Goal: Communication & Community: Answer question/provide support

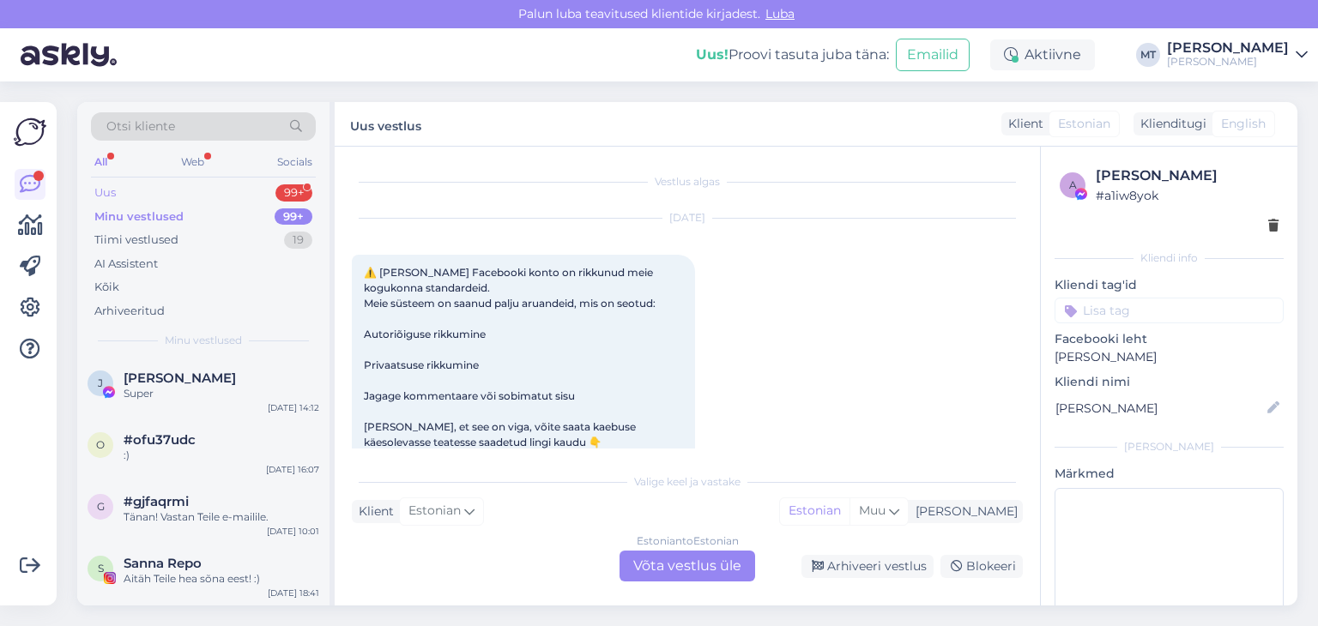
click at [130, 194] on div "Uus 99+" at bounding box center [203, 193] width 225 height 24
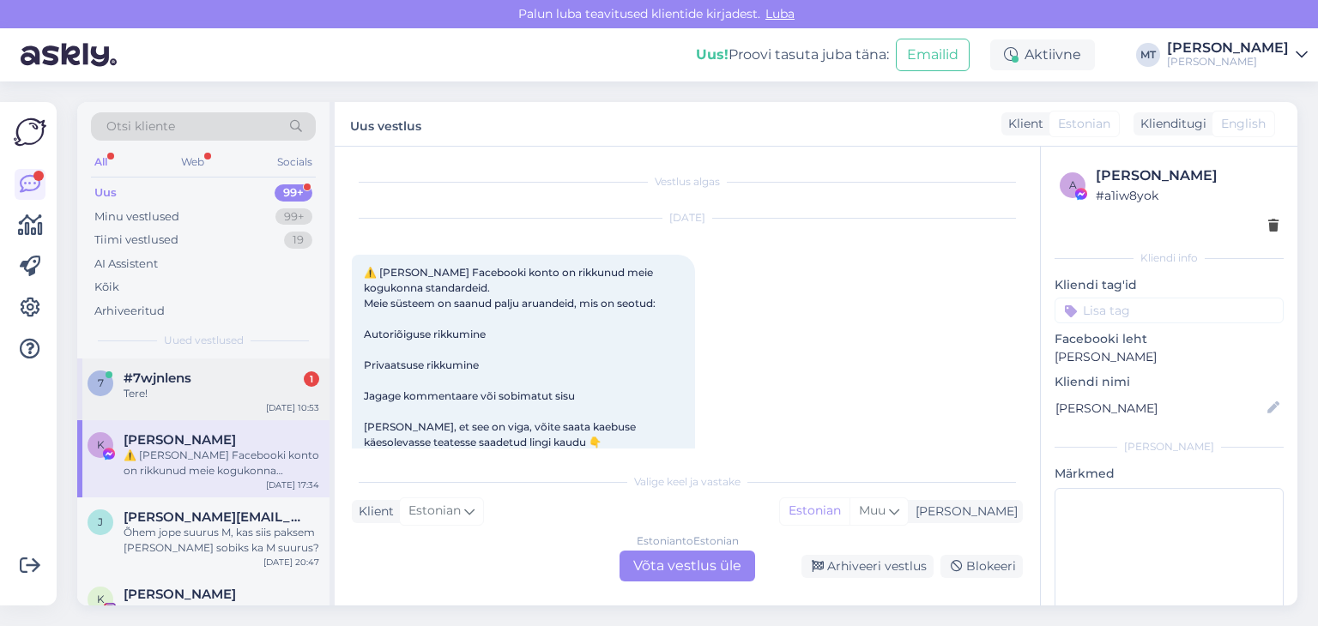
click at [154, 376] on span "#7wjnlens" at bounding box center [158, 378] width 68 height 15
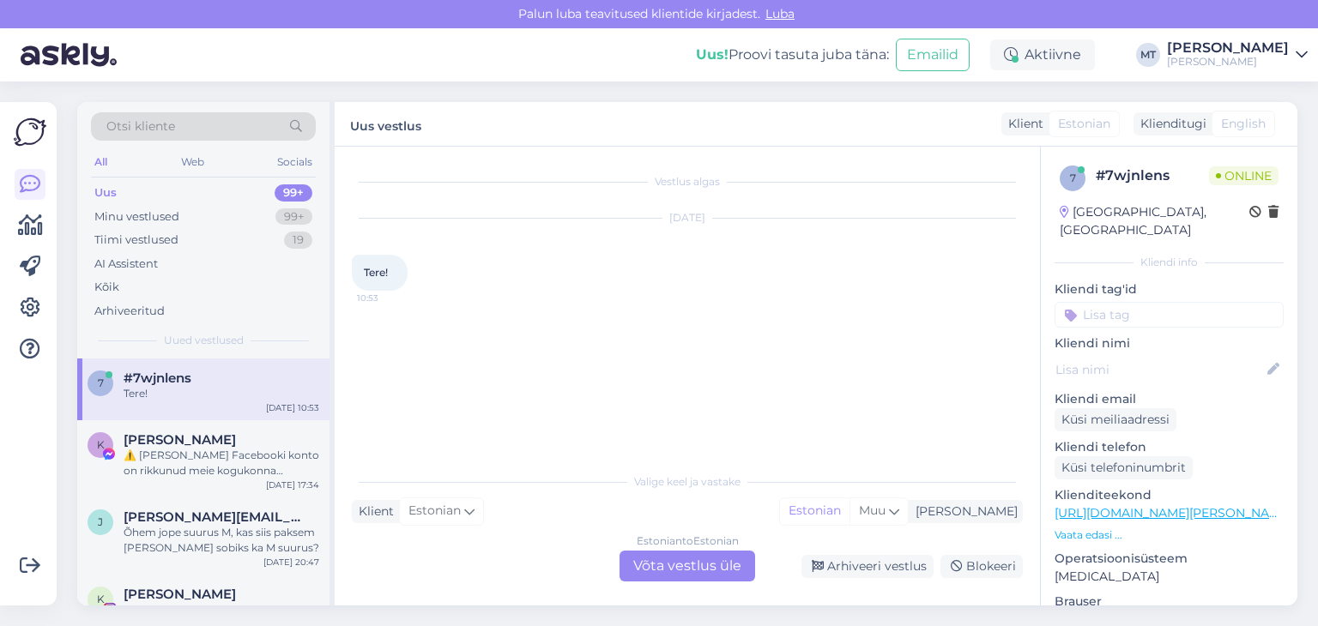
click at [715, 566] on div "Estonian to Estonian Võta vestlus üle" at bounding box center [687, 566] width 136 height 31
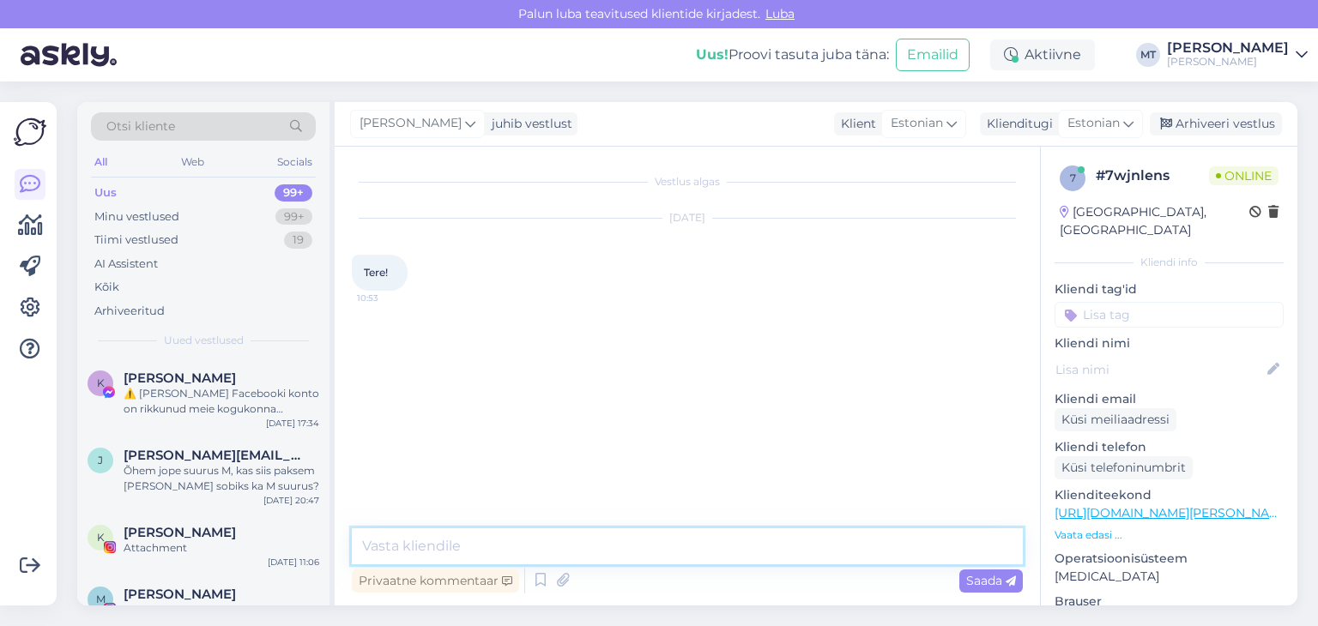
click at [521, 543] on textarea at bounding box center [687, 546] width 671 height 36
type textarea "Tere! Kuidas saan abiks olla?"
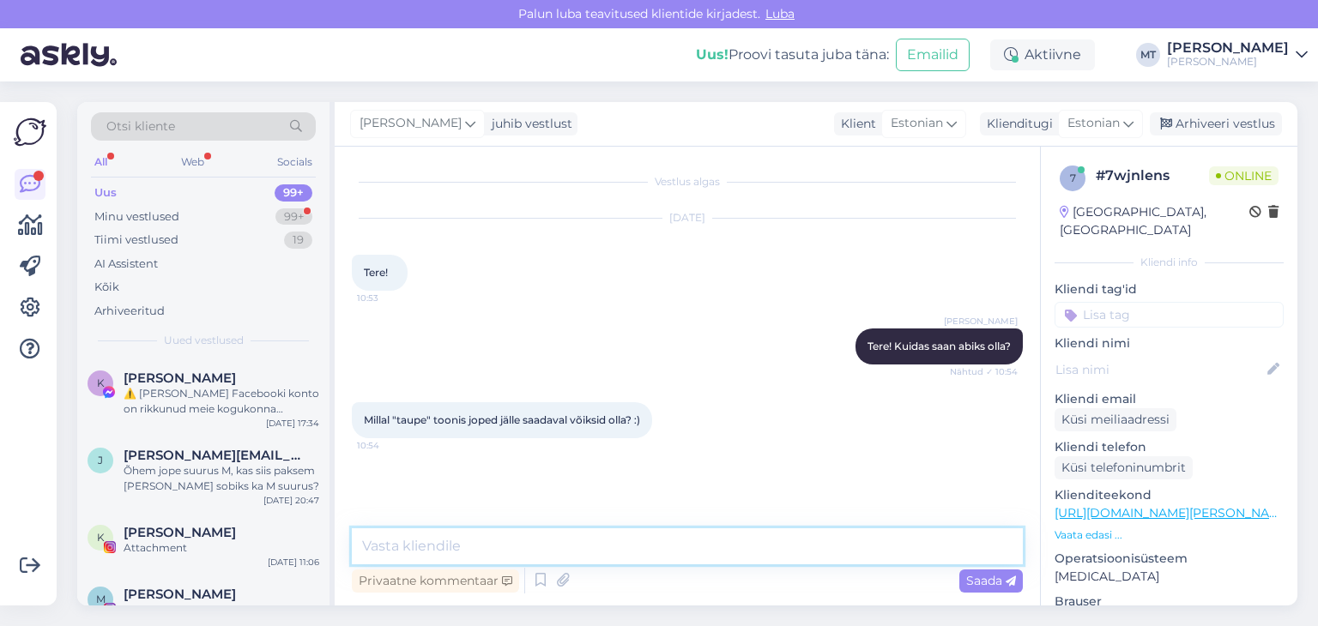
click at [425, 546] on textarea at bounding box center [687, 546] width 671 height 36
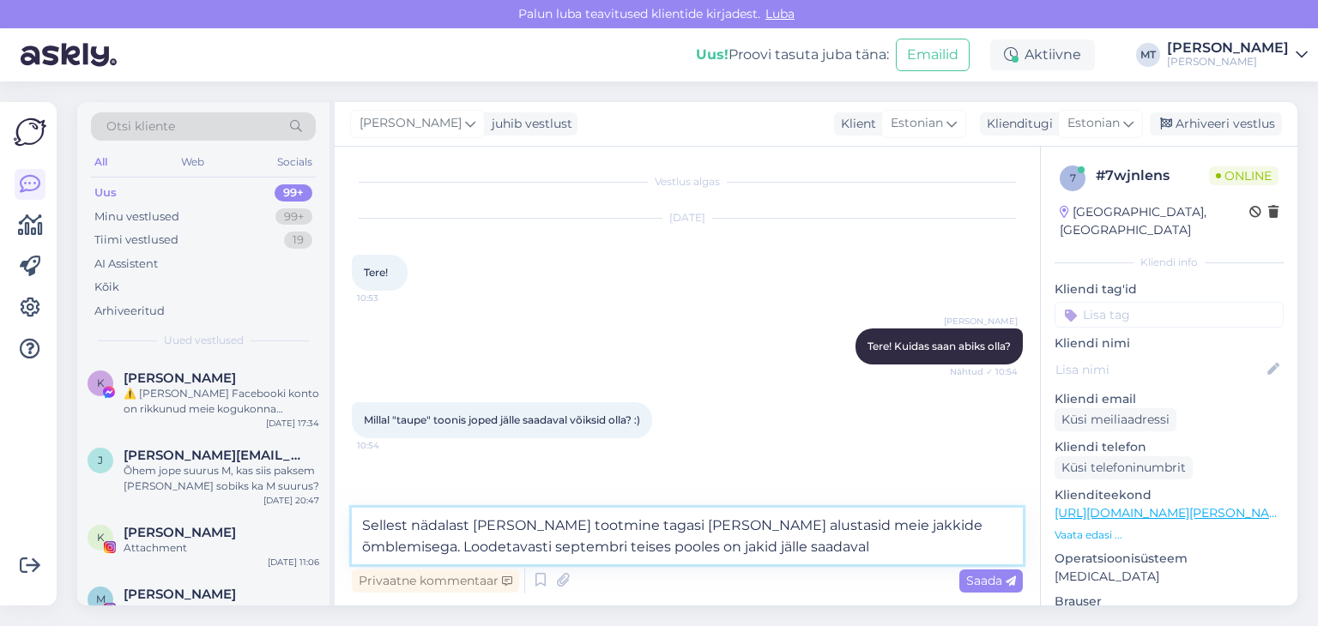
type textarea "Sellest nädalast [PERSON_NAME] tootmine tagasi [PERSON_NAME] alustasid meie jak…"
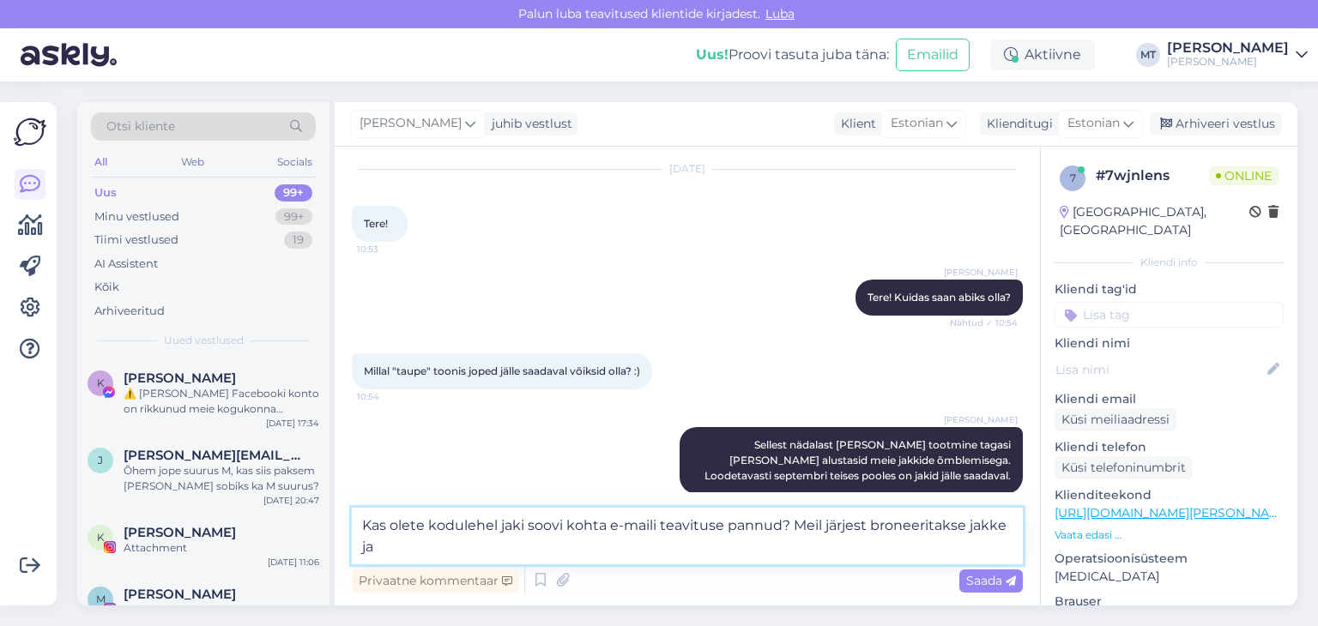
scroll to position [69, 0]
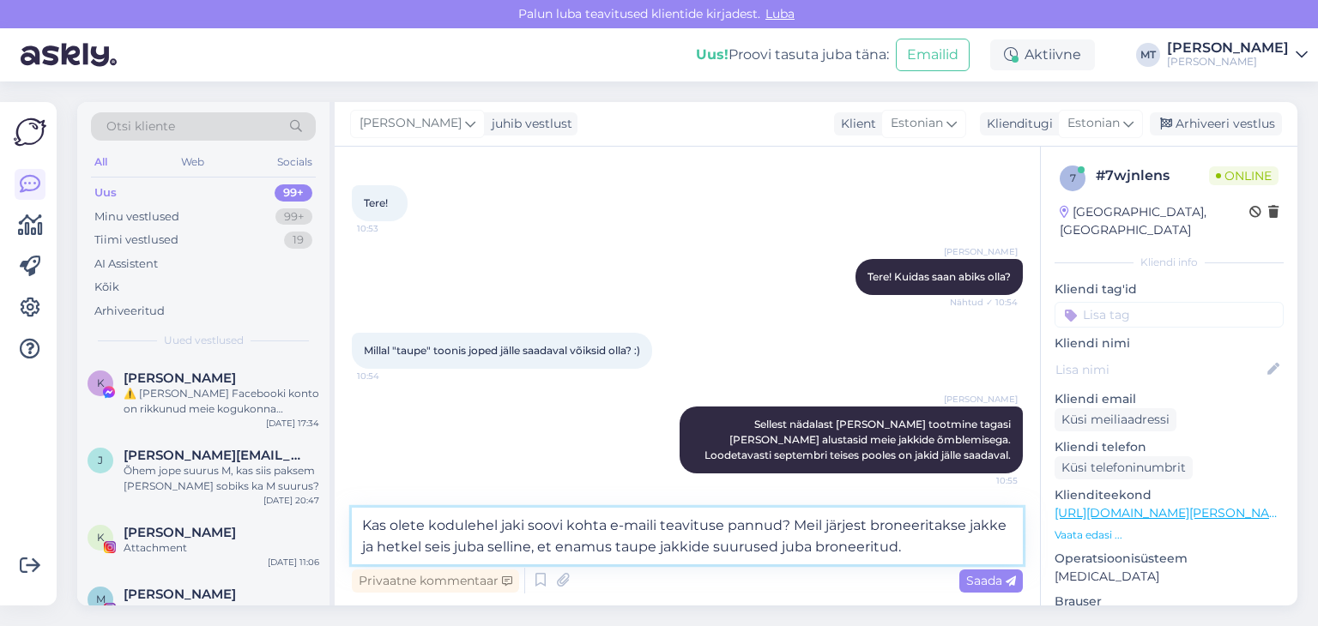
click at [652, 547] on textarea "Kas olete kodulehel jaki soovi kohta e-maili teavituse pannud? Meil järjest bro…" at bounding box center [687, 536] width 671 height 57
type textarea "Kas olete kodulehel jaki soovi kohta e-maili teavituse pannud? Meil järjest bro…"
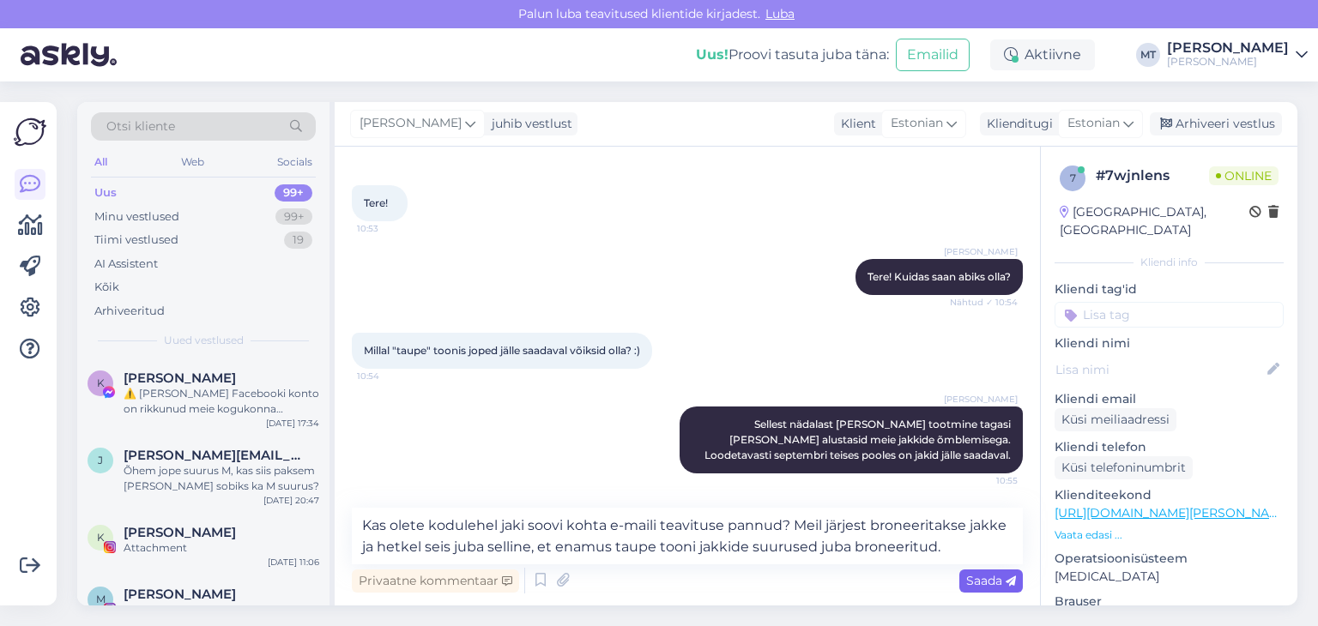
click at [986, 583] on span "Saada" at bounding box center [991, 580] width 50 height 15
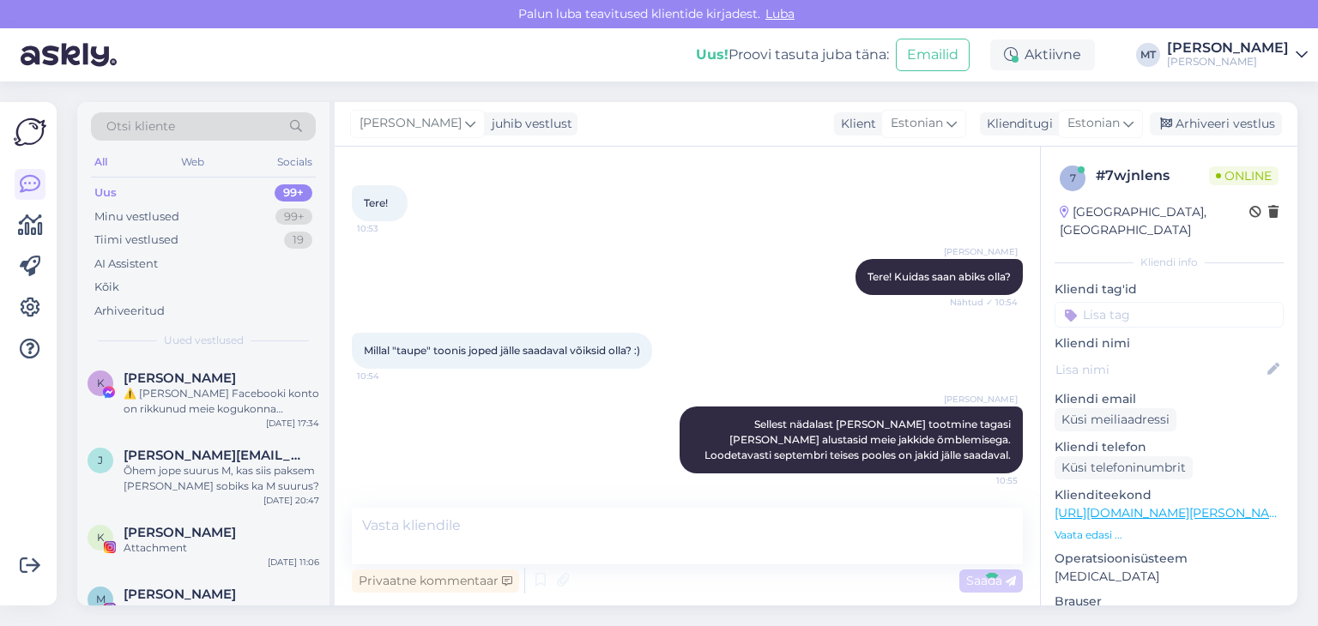
scroll to position [169, 0]
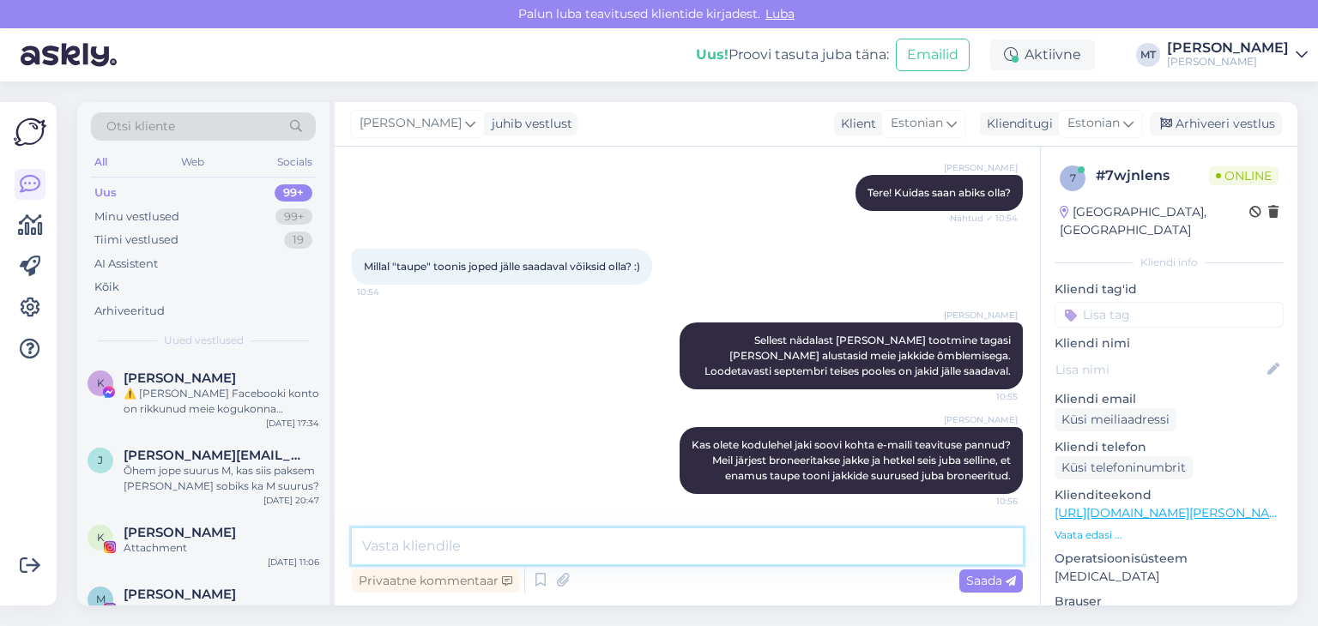
click at [443, 550] on textarea at bounding box center [687, 546] width 671 height 36
click at [442, 546] on textarea at bounding box center [687, 546] width 671 height 36
type textarea "a"
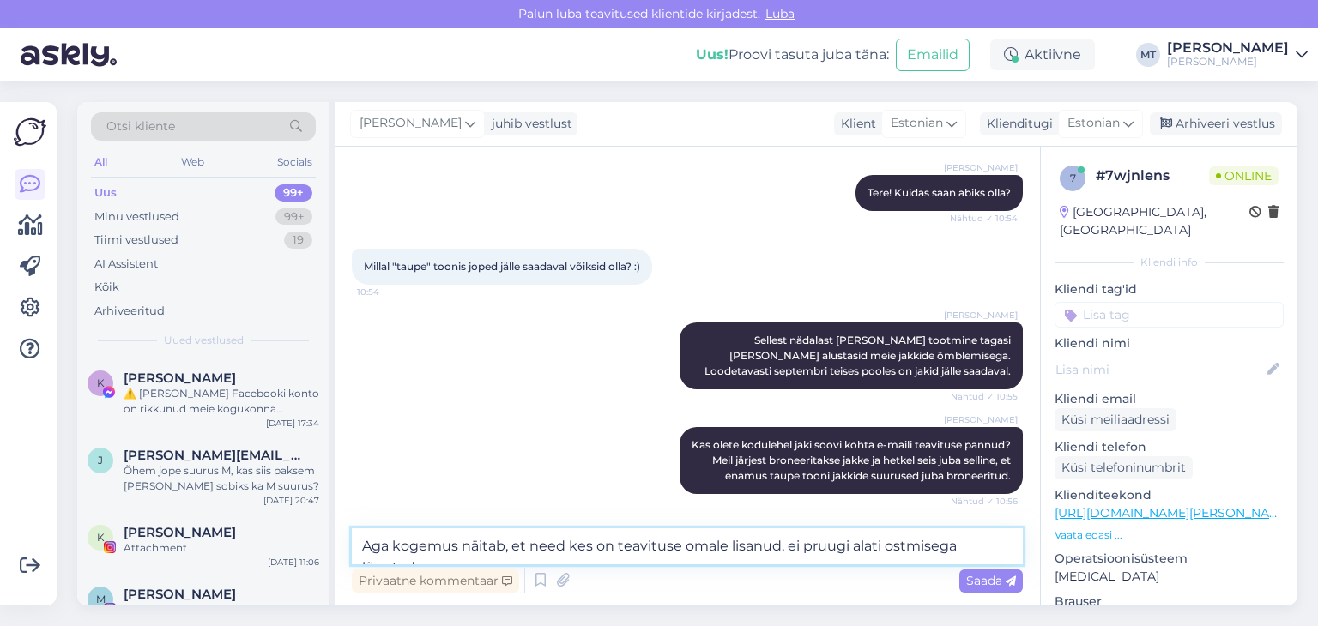
scroll to position [190, 0]
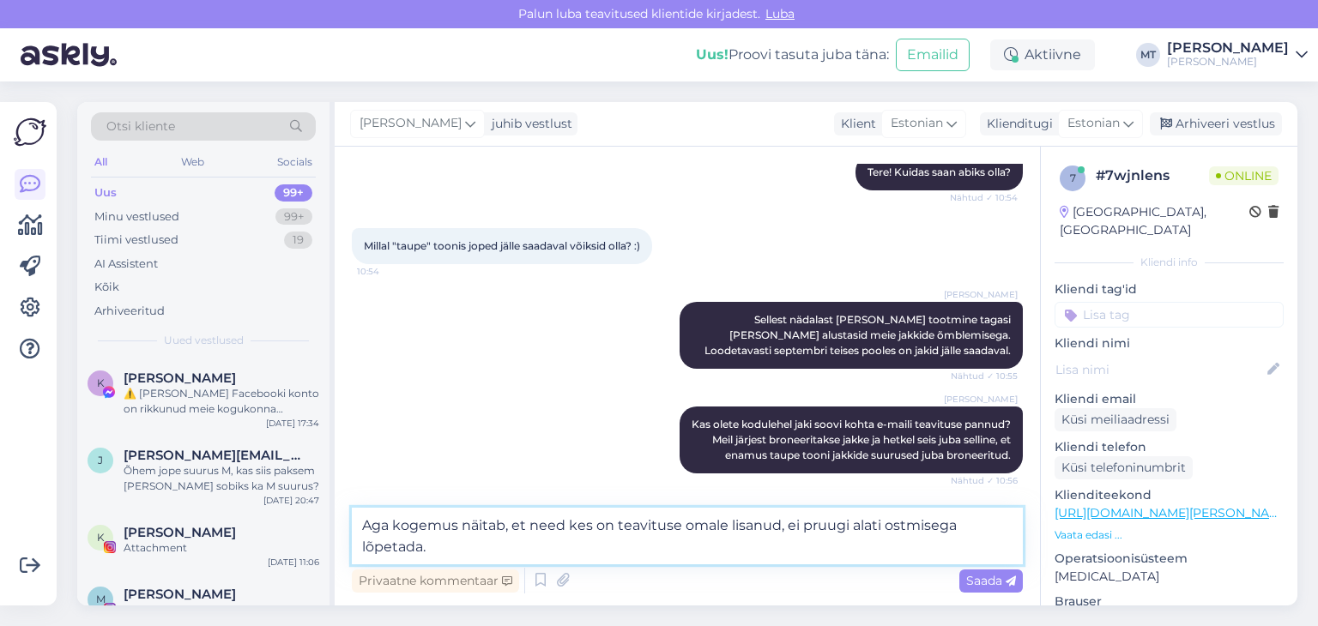
click at [564, 529] on textarea "Aga kogemus näitab, et need kes on teavituse omale lisanud, ei pruugi alati ost…" at bounding box center [687, 536] width 671 height 57
type textarea "Aga kogemus näitab, et need, kes on teavituse omale lisanud, ei pruugi alati os…"
drag, startPoint x: 443, startPoint y: 544, endPoint x: 358, endPoint y: 515, distance: 89.8
click at [357, 516] on textarea "Aga kogemus näitab, et need, kes on teavituse omale lisanud, ei pruugi alati os…" at bounding box center [687, 536] width 671 height 57
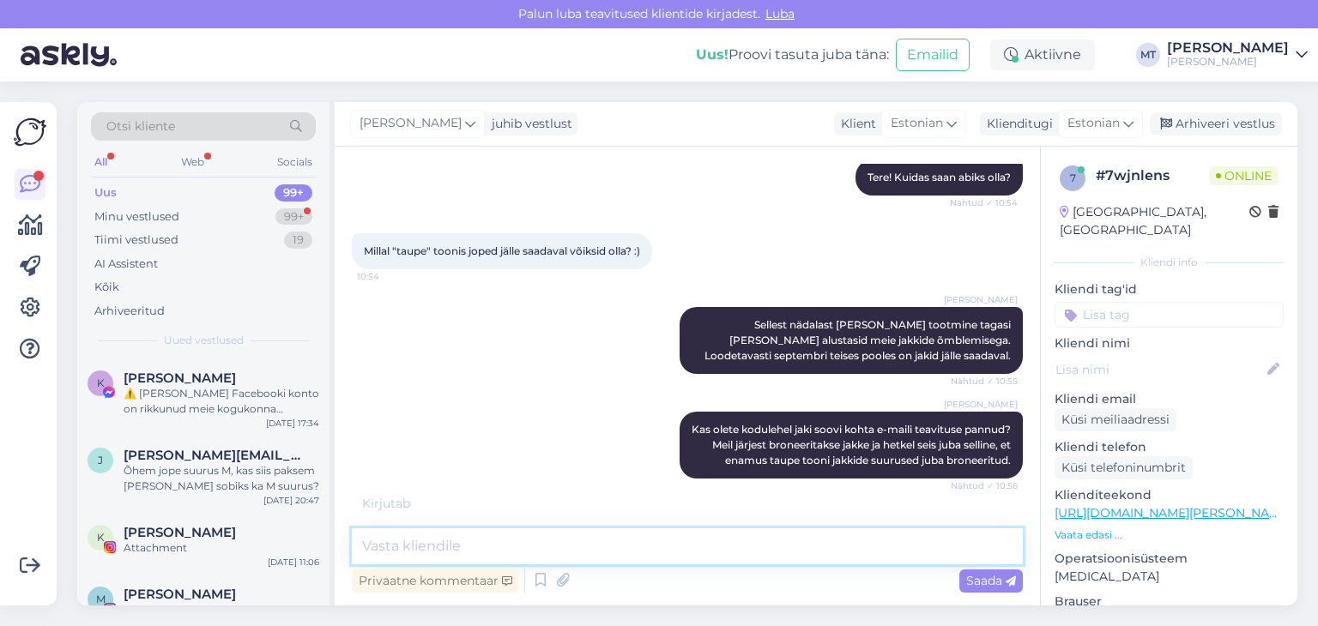
scroll to position [244, 0]
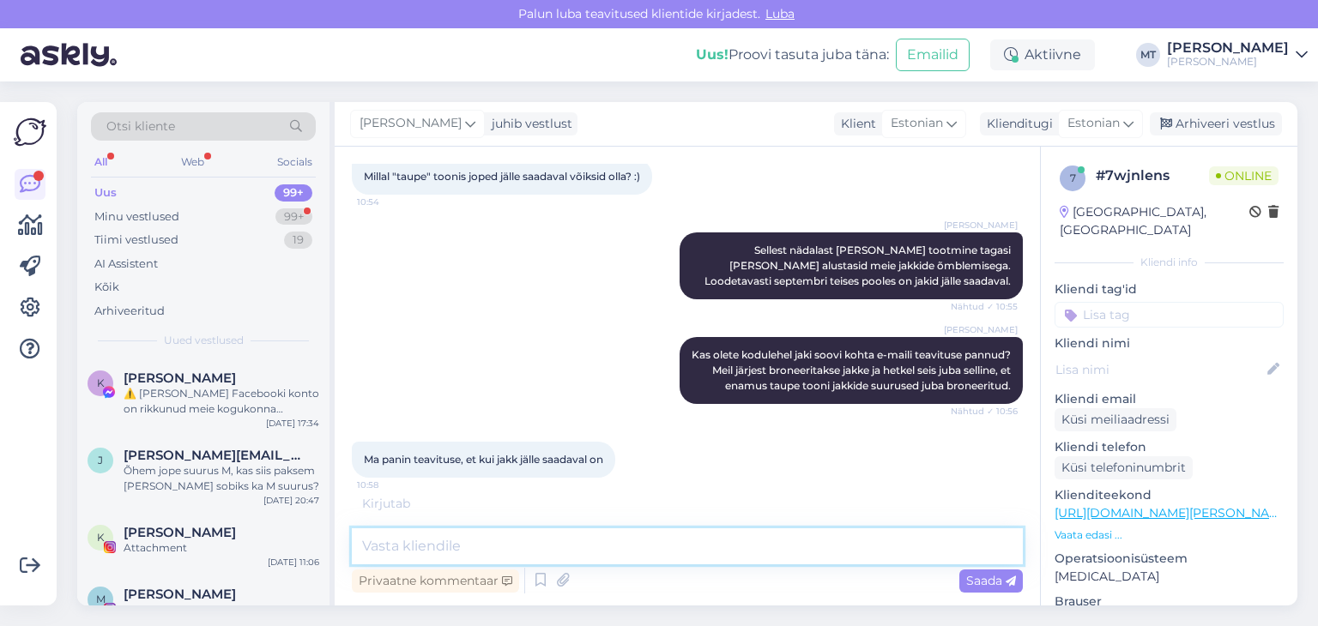
click at [403, 546] on textarea at bounding box center [687, 546] width 671 height 36
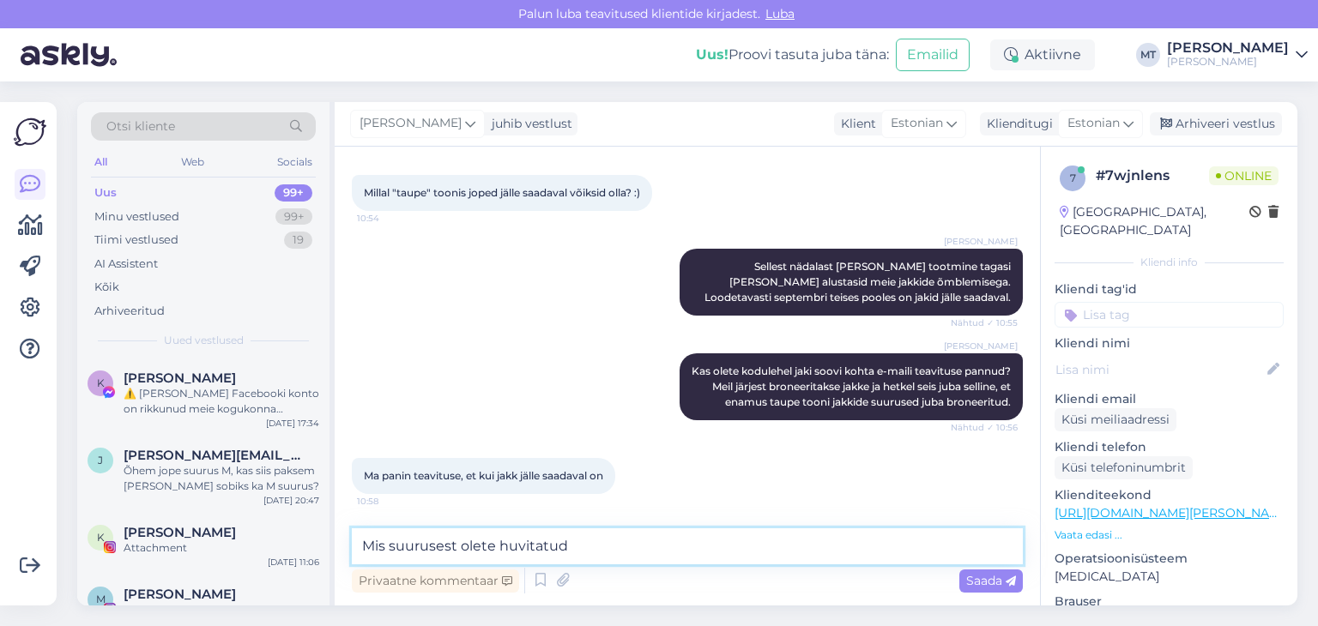
type textarea "Mis suurusest olete huvitatud?"
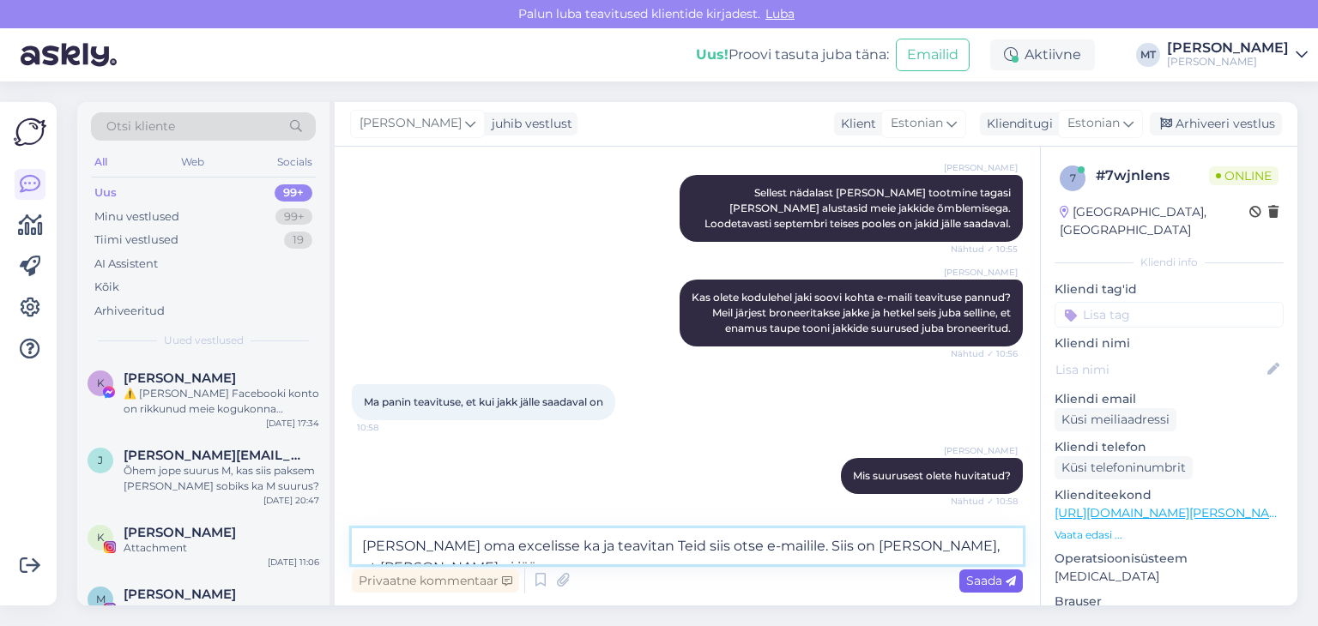
type textarea "Lisan Teid oma excelisse ka ja teavitan Teid siis otse e-mailile. Siis on kinde…"
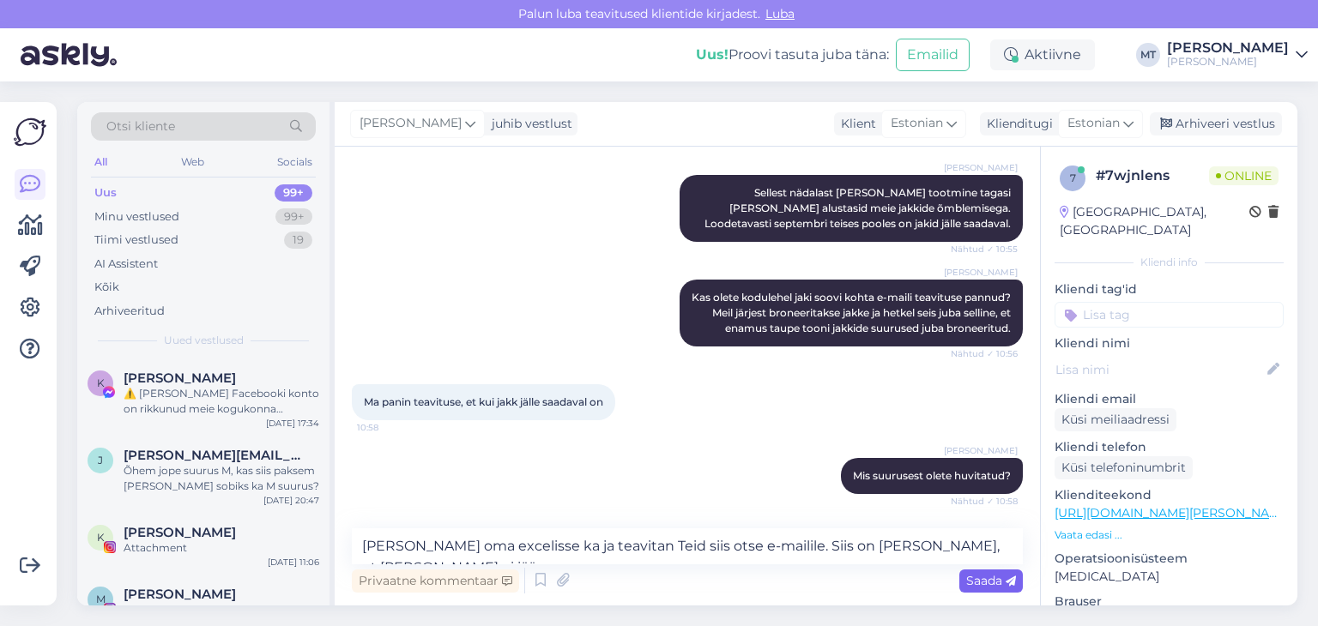
click at [973, 582] on span "Saada" at bounding box center [991, 580] width 50 height 15
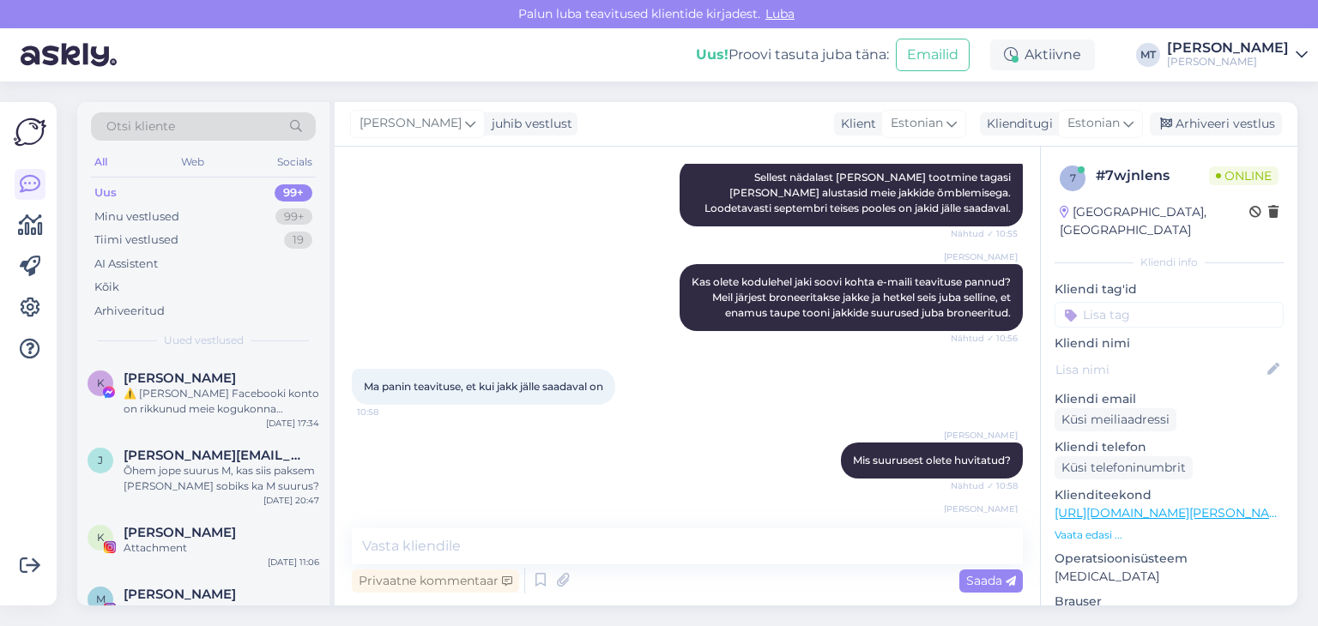
scroll to position [406, 0]
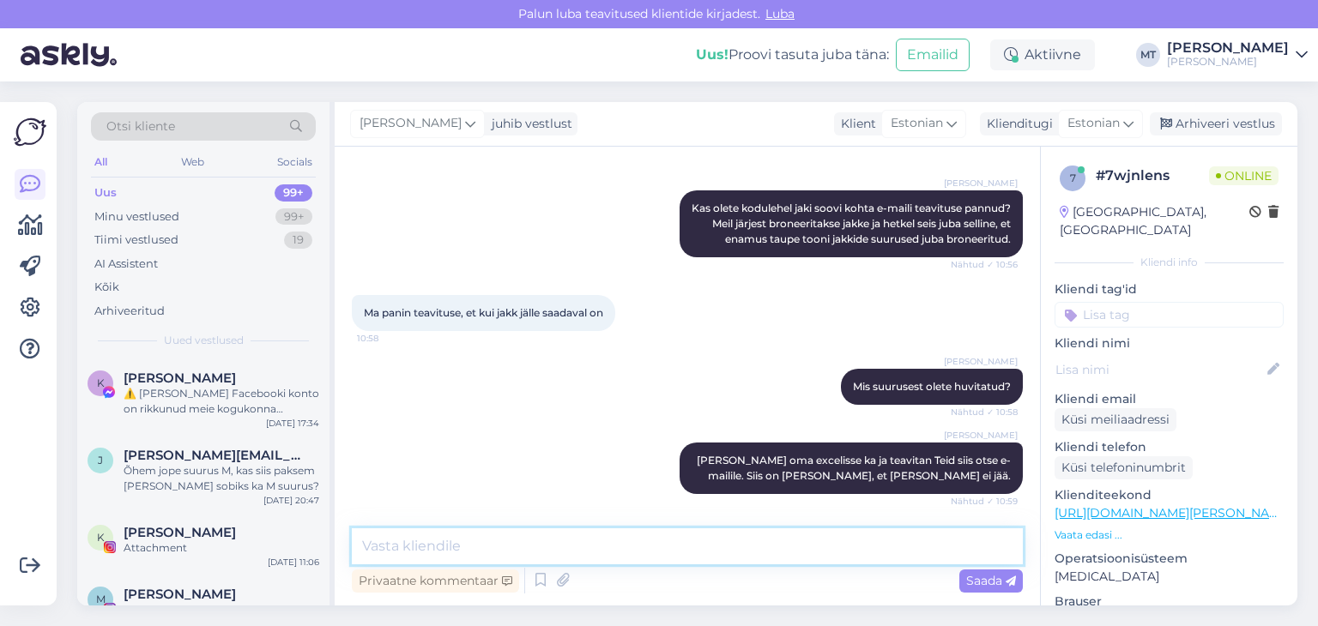
click at [446, 550] on textarea at bounding box center [687, 546] width 671 height 36
click at [404, 544] on textarea "palun e-maili aadressi." at bounding box center [687, 546] width 671 height 36
click at [370, 546] on textarea "palun e-maili aadressi." at bounding box center [687, 546] width 671 height 36
click at [401, 550] on textarea "Palun e-maili aadressi." at bounding box center [687, 546] width 671 height 36
type textarea "Palun Teie e-maili aadressi."
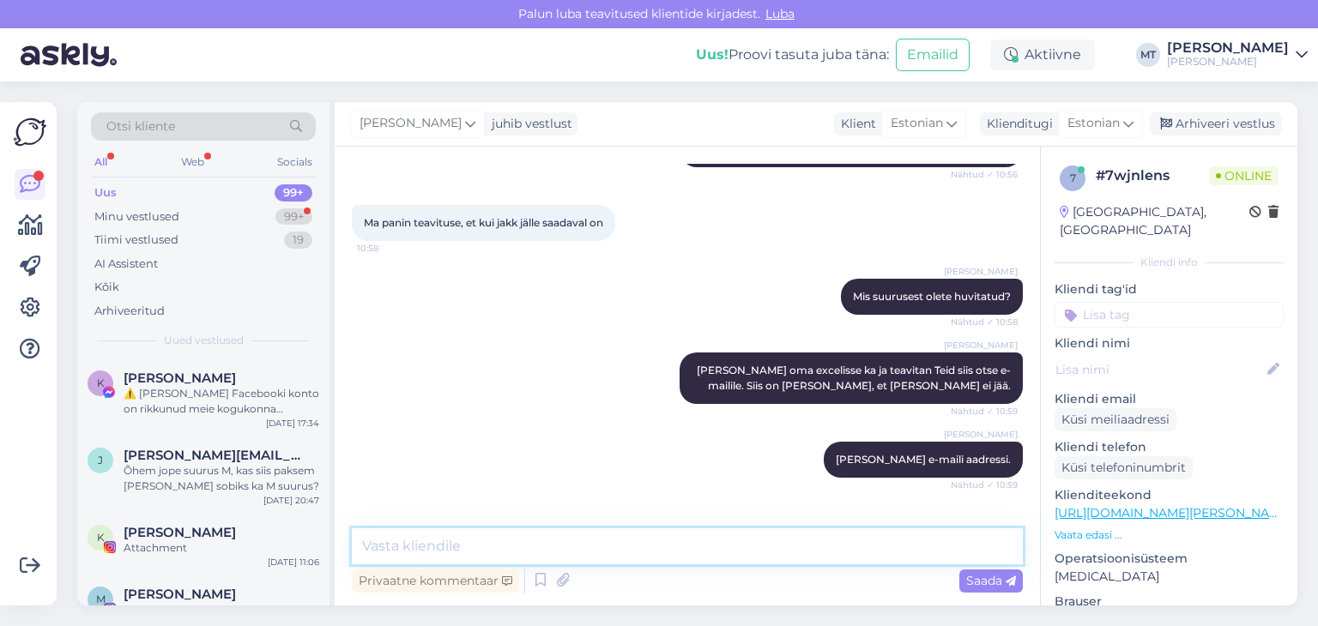
scroll to position [570, 0]
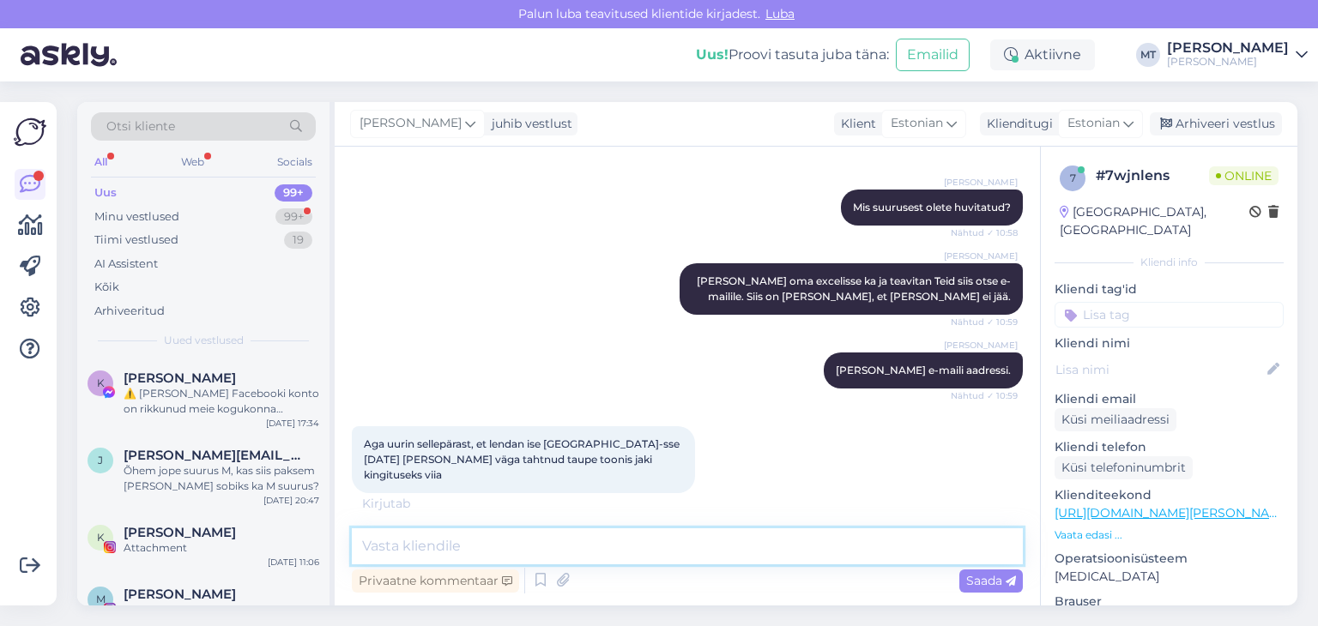
click at [399, 543] on textarea at bounding box center [687, 546] width 671 height 36
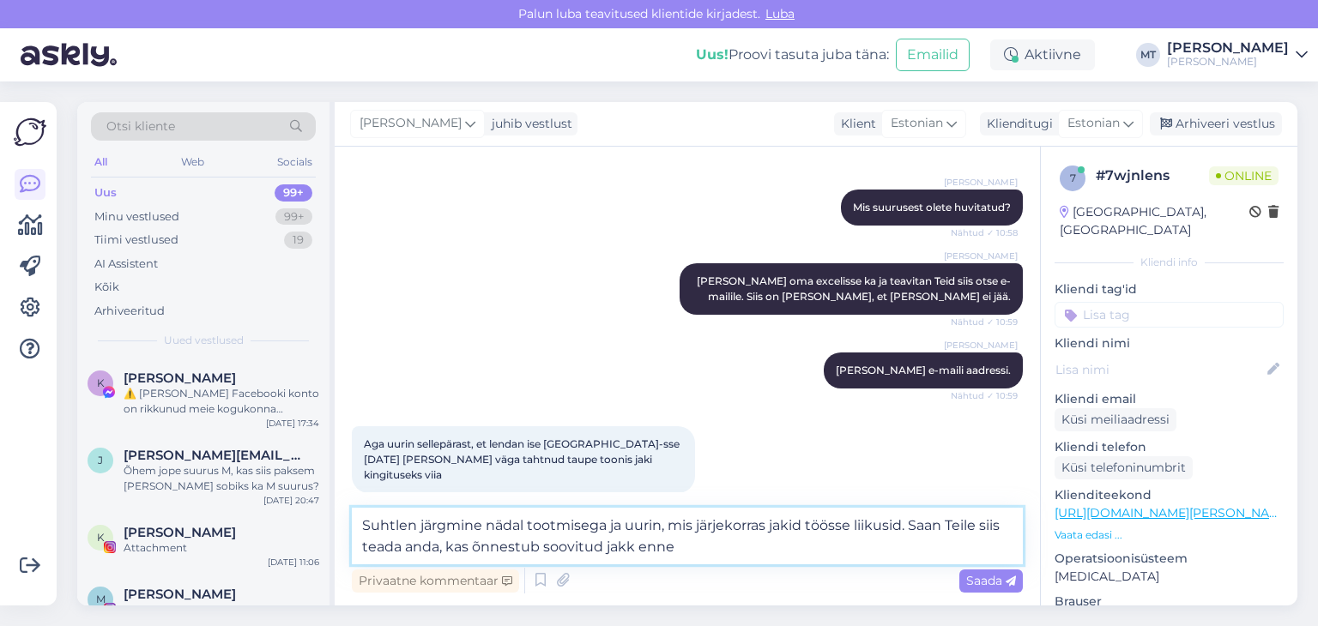
scroll to position [679, 0]
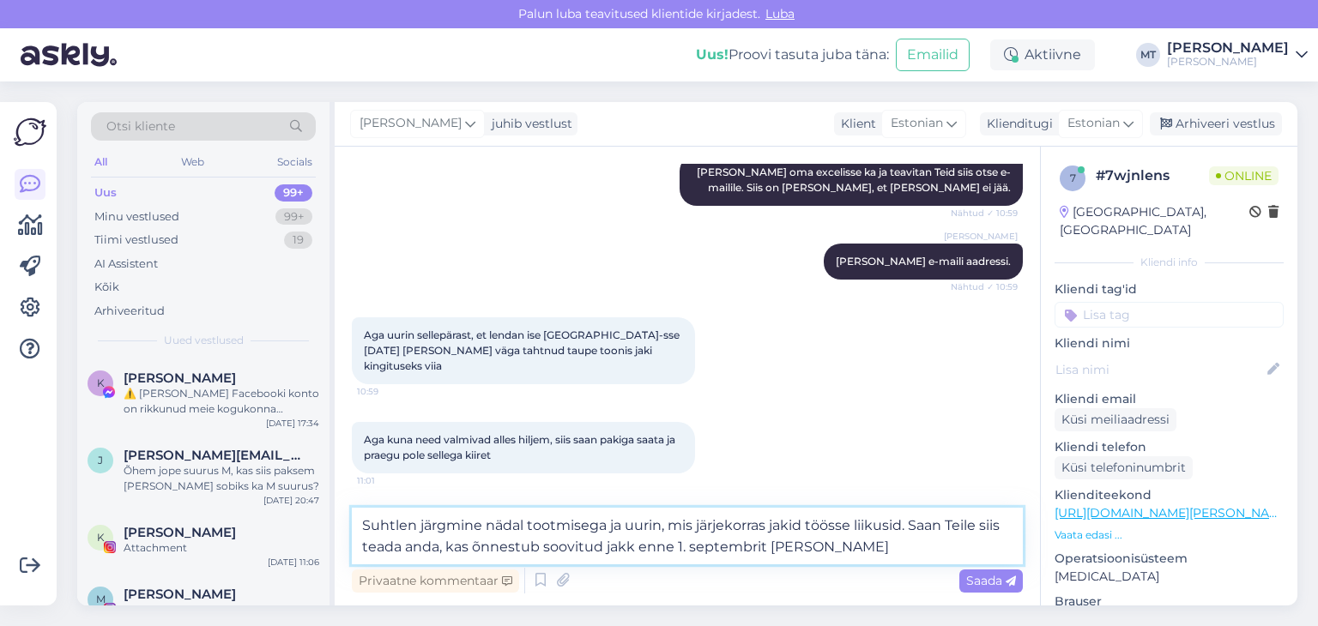
type textarea "Suhtlen järgmine nädal tootmisega ja uurin, mis järjekorras jakid töösse liikus…"
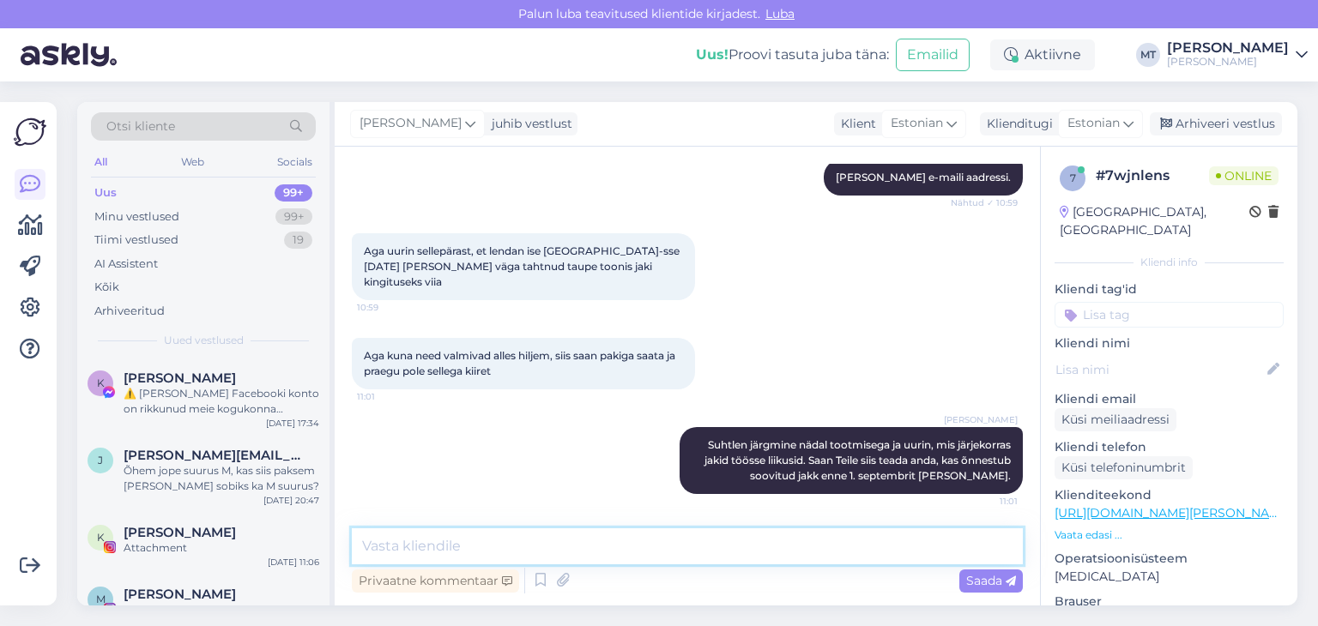
scroll to position [837, 0]
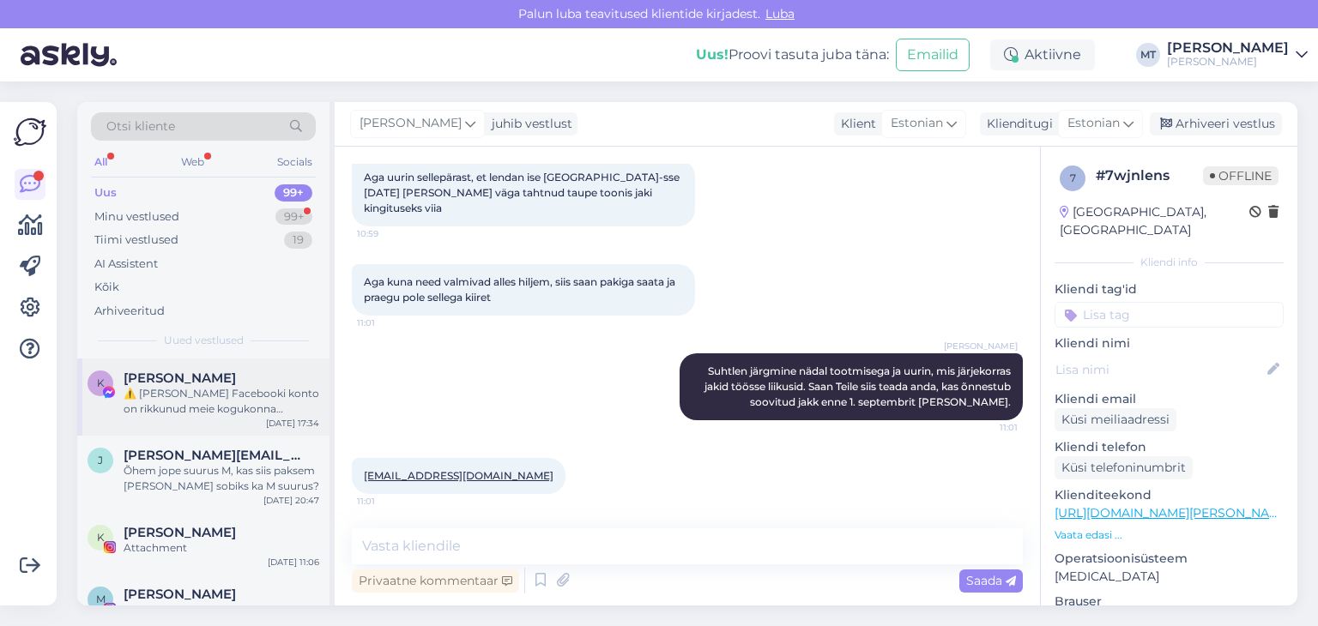
click at [198, 395] on div "⚠️ [PERSON_NAME] Facebooki konto on rikkunud meie kogukonna standardeid. Meie s…" at bounding box center [222, 401] width 196 height 31
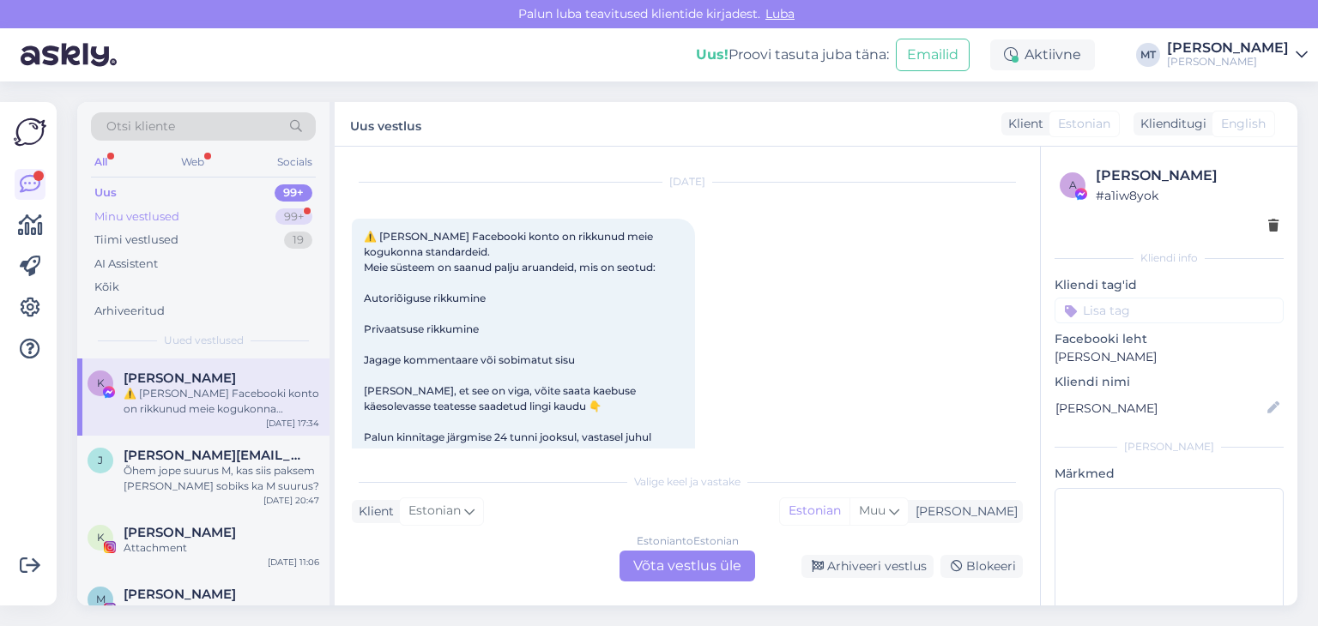
click at [149, 208] on div "Minu vestlused" at bounding box center [136, 216] width 85 height 17
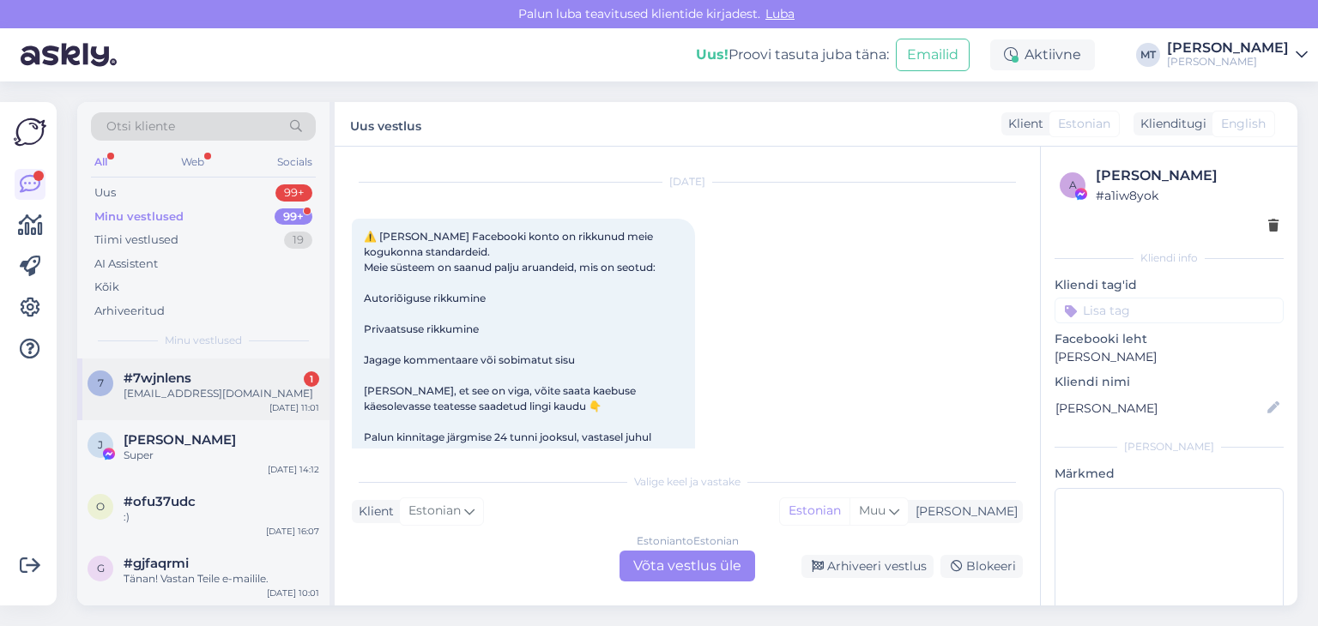
click at [172, 395] on div "triinadamson2@gmail.com" at bounding box center [222, 393] width 196 height 15
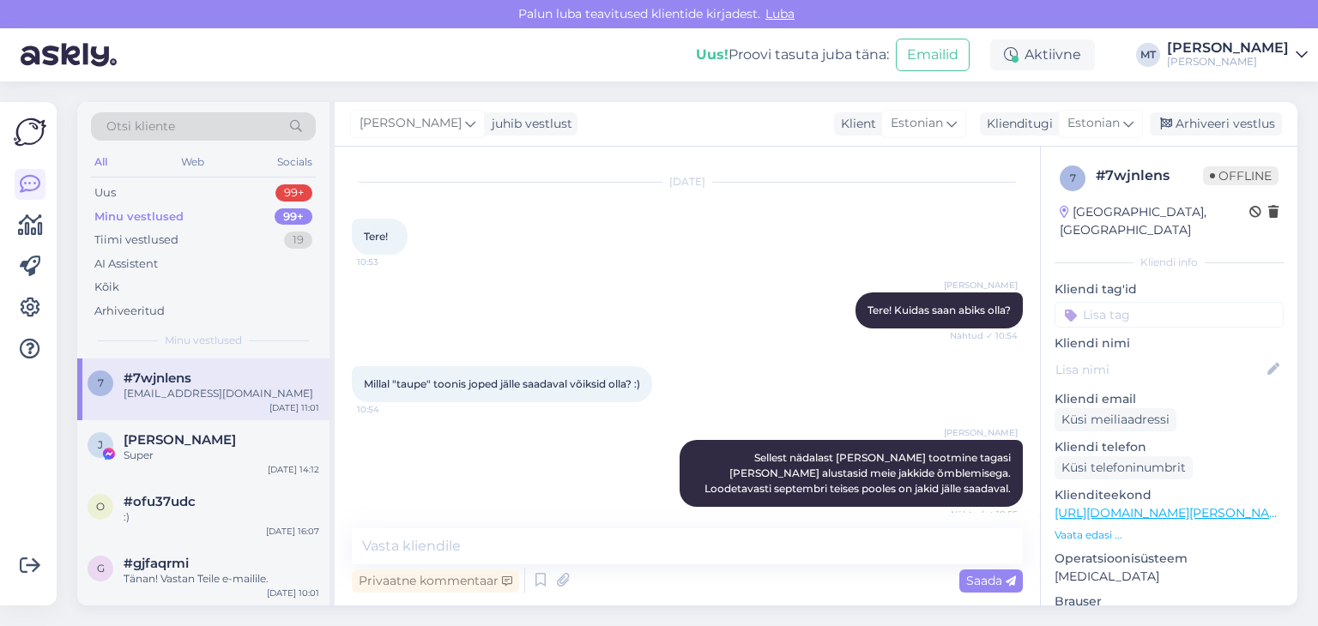
scroll to position [837, 0]
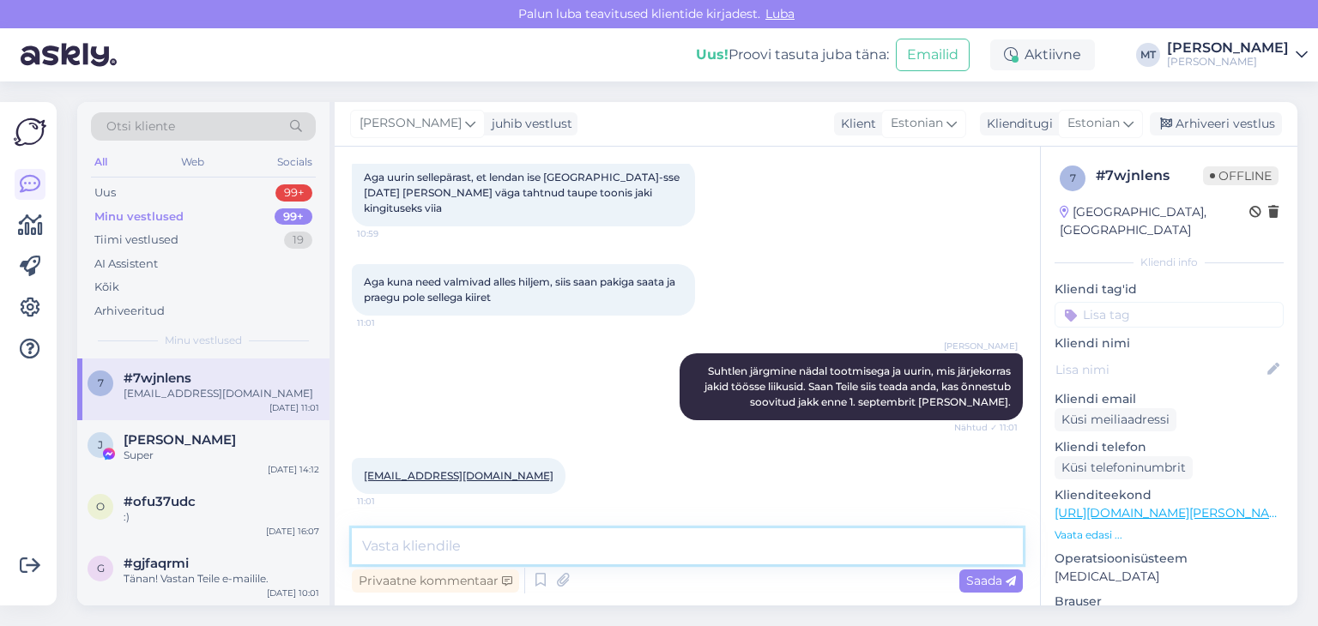
click at [453, 551] on textarea at bounding box center [687, 546] width 671 height 36
click at [401, 545] on textarea "Tänan! Annan Teile teada" at bounding box center [687, 546] width 671 height 36
click at [540, 543] on textarea "Tänan! Annan Teile teada" at bounding box center [687, 546] width 671 height 36
type textarea "Tänan! [PERSON_NAME] Teile teada."
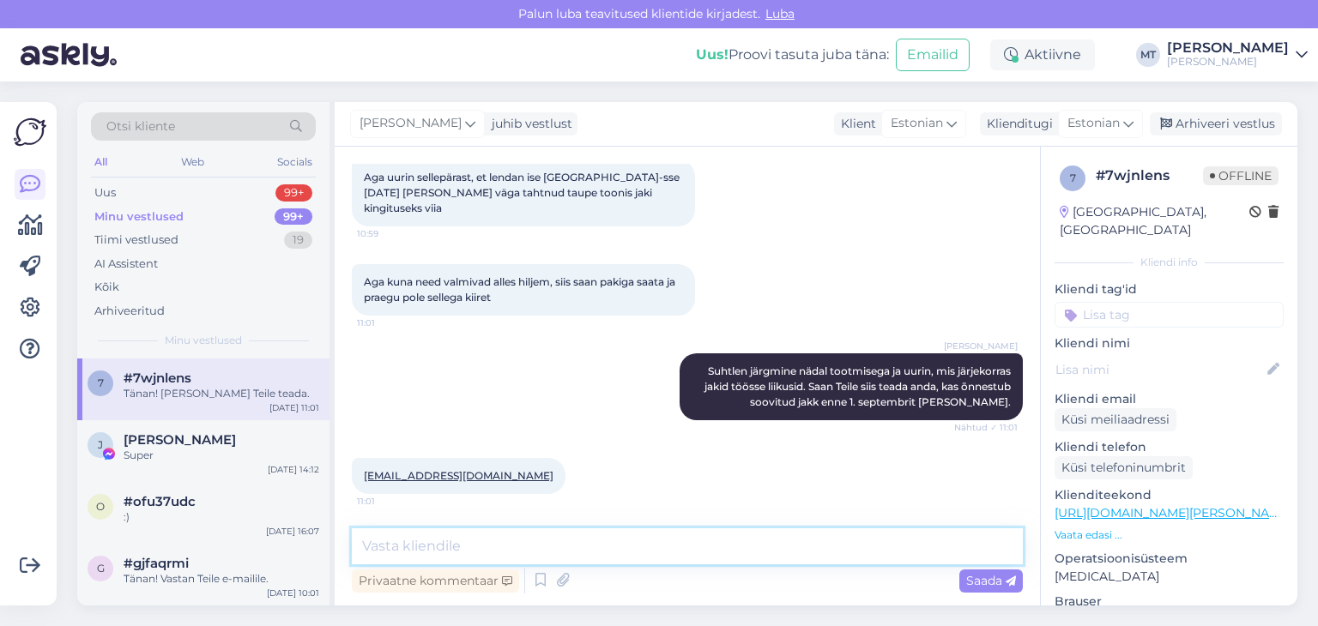
scroll to position [910, 0]
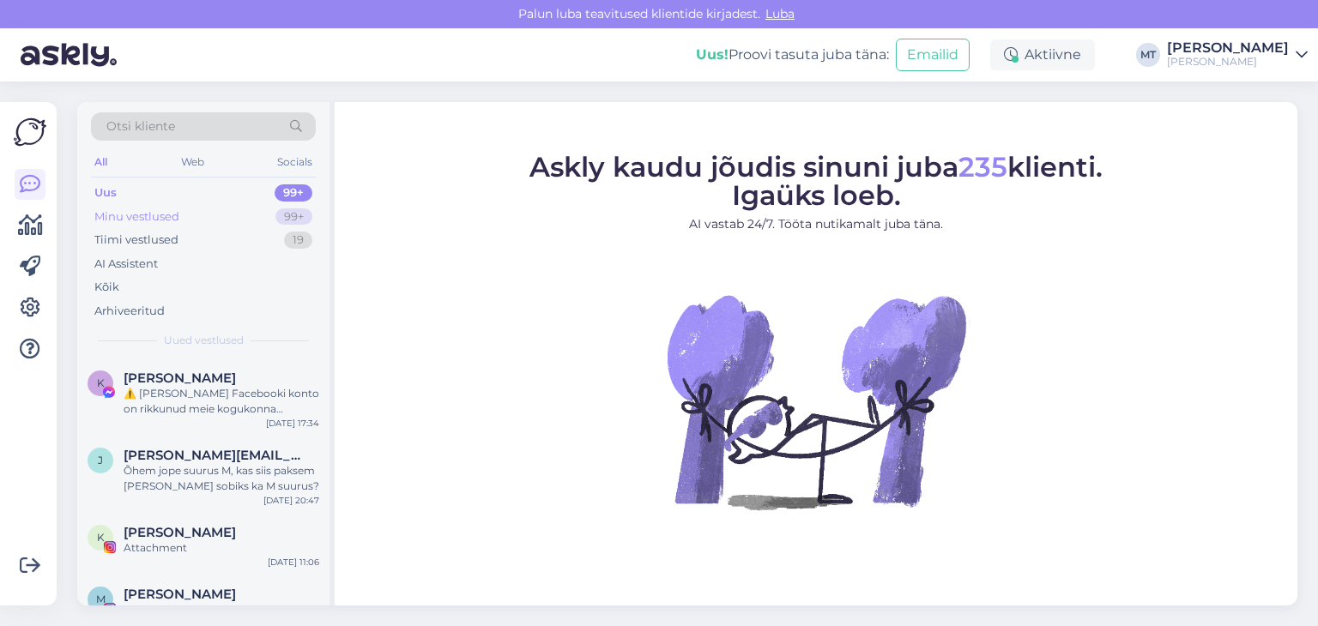
click at [113, 218] on div "Minu vestlused" at bounding box center [136, 216] width 85 height 17
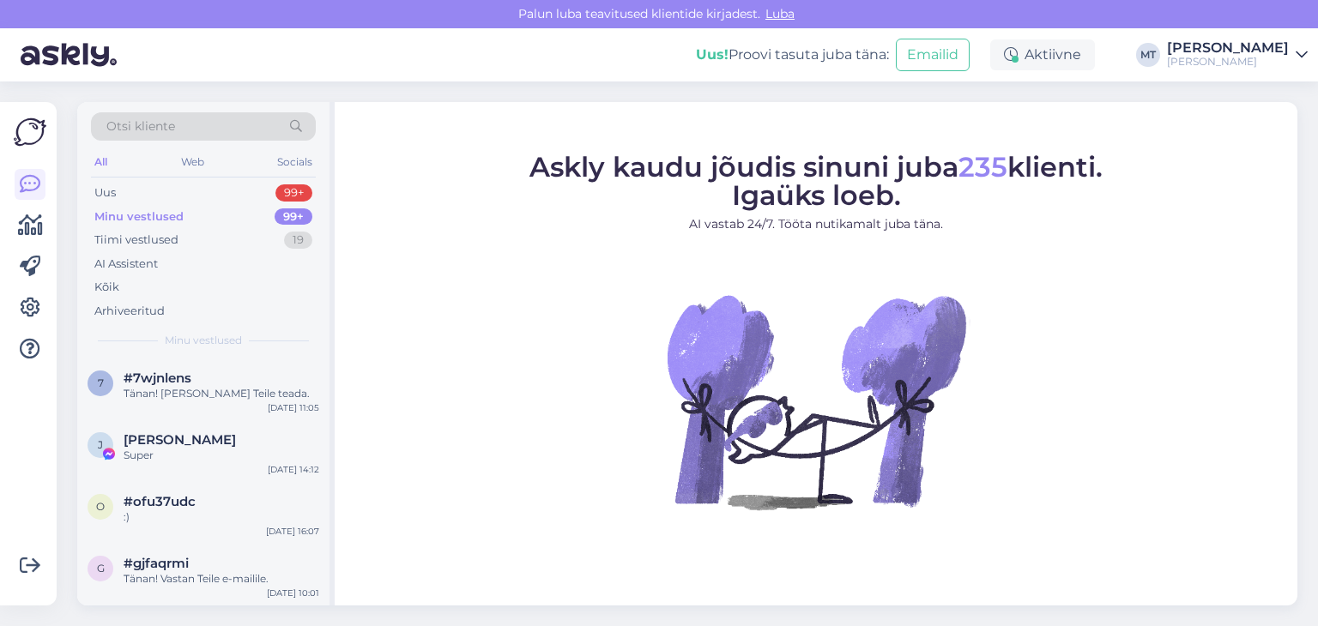
click at [177, 215] on div "Minu vestlused" at bounding box center [138, 216] width 89 height 17
click at [144, 216] on div "Minu vestlused" at bounding box center [138, 216] width 89 height 17
click at [161, 212] on div "Minu vestlused" at bounding box center [138, 216] width 89 height 17
